Goal: Register for event/course

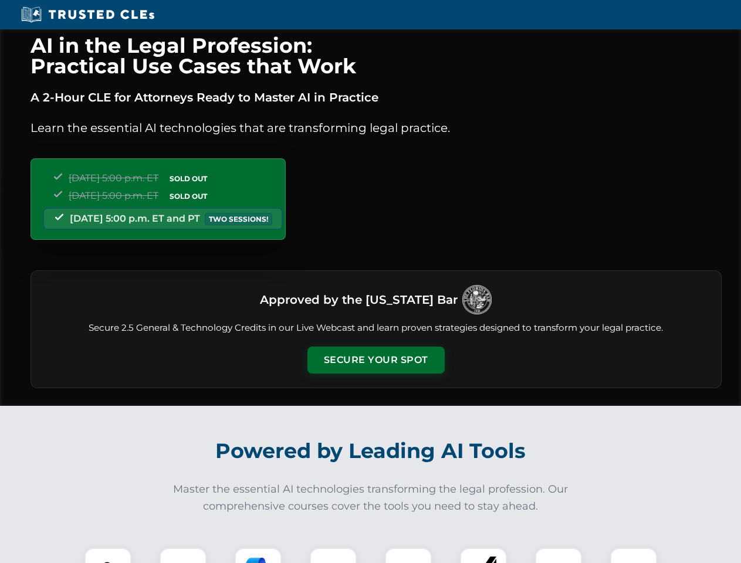
click at [375, 360] on button "Secure Your Spot" at bounding box center [375, 360] width 137 height 27
click at [108, 556] on img at bounding box center [108, 571] width 34 height 34
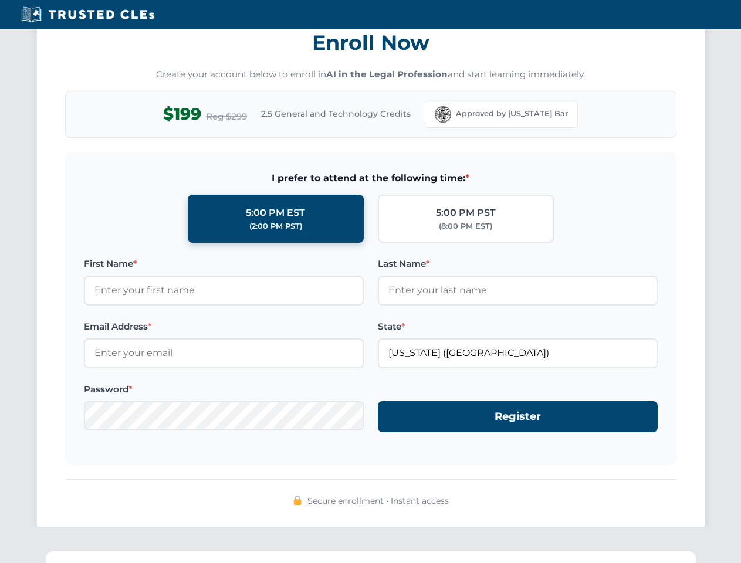
scroll to position [1152, 0]
